Goal: Transaction & Acquisition: Purchase product/service

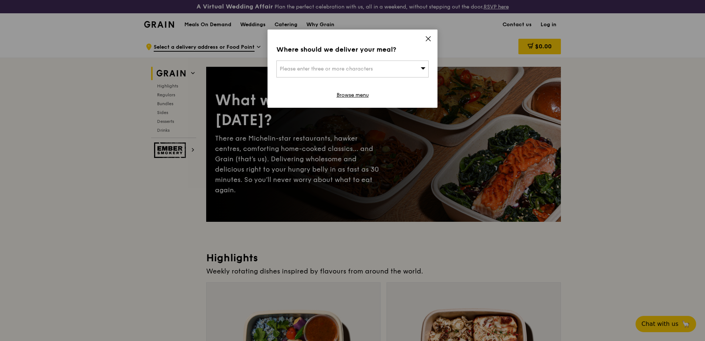
click at [428, 38] on icon at bounding box center [428, 39] width 4 height 4
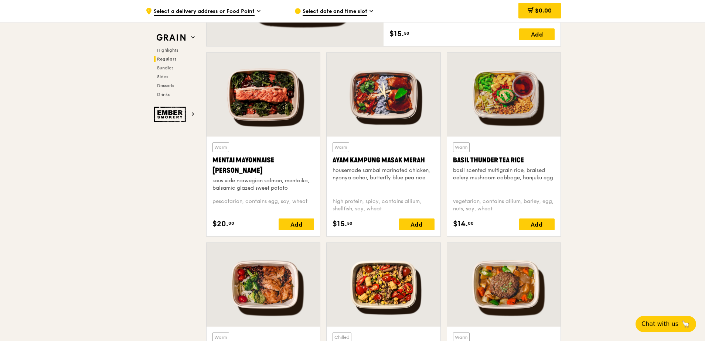
scroll to position [591, 0]
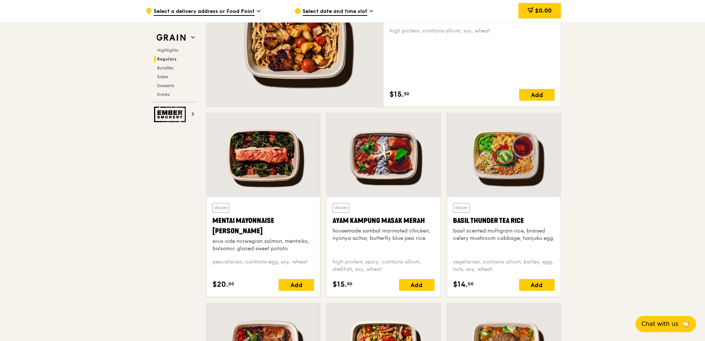
click at [268, 168] on div at bounding box center [262, 155] width 113 height 84
click at [236, 231] on div "Mentai Mayonnaise [PERSON_NAME]" at bounding box center [263, 226] width 102 height 21
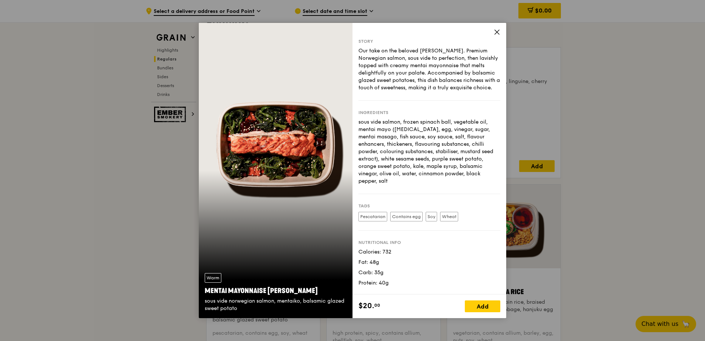
scroll to position [517, 0]
drag, startPoint x: 287, startPoint y: 288, endPoint x: 212, endPoint y: 287, distance: 75.0
click at [212, 287] on div "Mentai Mayonnaise [PERSON_NAME]" at bounding box center [276, 291] width 142 height 10
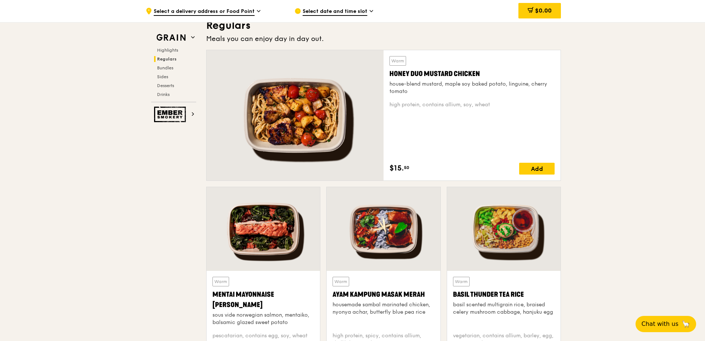
drag, startPoint x: 238, startPoint y: 307, endPoint x: 211, endPoint y: 295, distance: 29.2
click at [211, 295] on div "Warm Mentai Mayonnaise Aburi Salmon sous vide norwegian salmon, mentaiko, balsa…" at bounding box center [262, 321] width 113 height 100
copy div "Mentai Mayonnaise [PERSON_NAME]"
click at [260, 291] on div "Mentai Mayonnaise [PERSON_NAME]" at bounding box center [263, 300] width 102 height 21
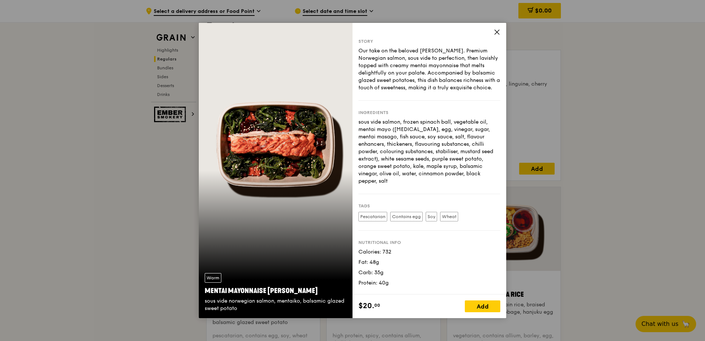
click at [425, 239] on div "Nutritional info Calories: 732 Fat: 48g Carb: 35g Protein: 40g" at bounding box center [429, 259] width 142 height 56
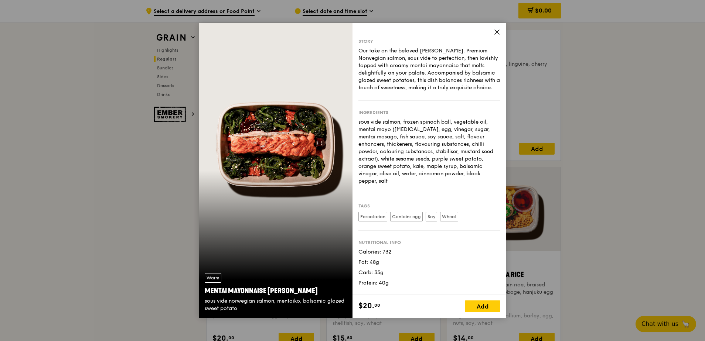
scroll to position [554, 0]
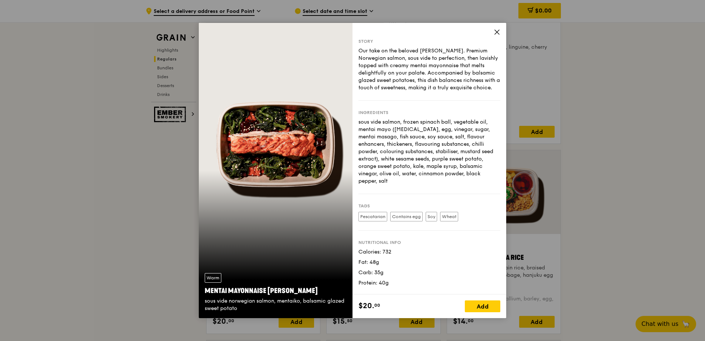
click at [497, 34] on icon at bounding box center [496, 32] width 7 height 7
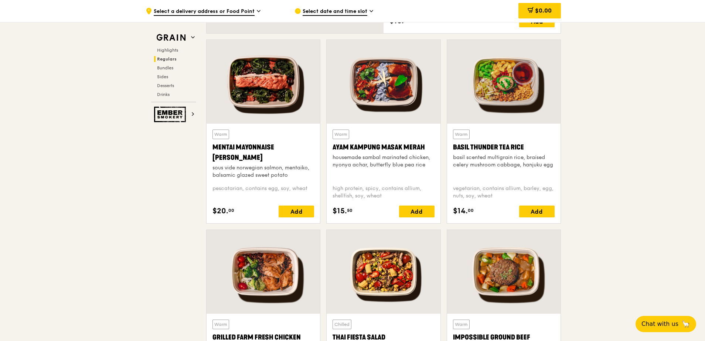
scroll to position [665, 0]
